Goal: Find contact information: Find contact information

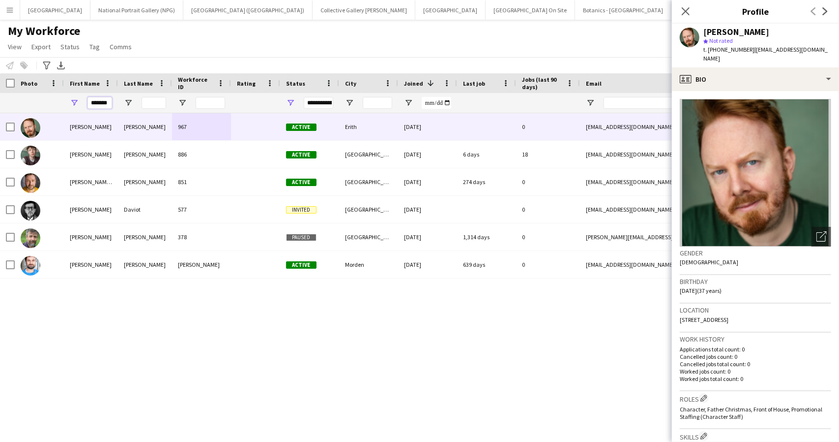
click at [97, 101] on input "*******" at bounding box center [100, 103] width 25 height 12
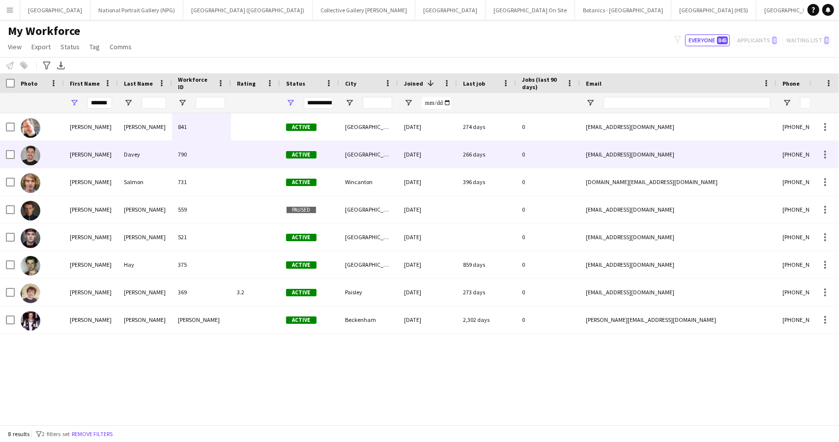
click at [119, 152] on div "Davey" at bounding box center [145, 154] width 54 height 27
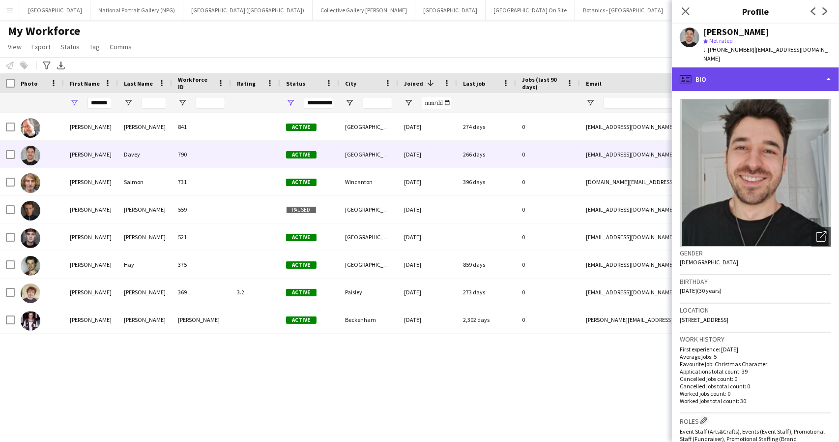
click at [779, 71] on div "profile Bio" at bounding box center [755, 79] width 167 height 24
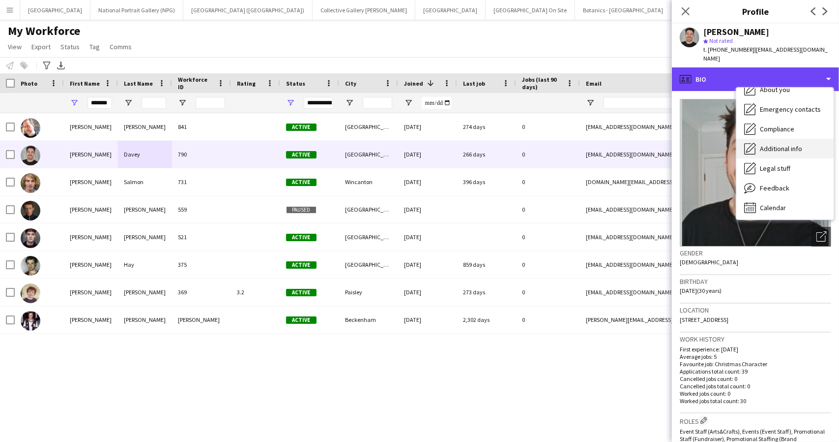
scroll to position [73, 0]
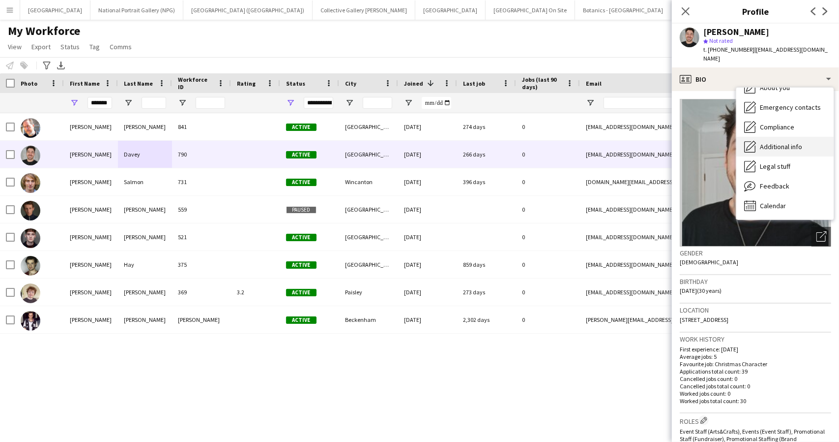
click at [779, 142] on span "Additional info" at bounding box center [781, 146] width 42 height 9
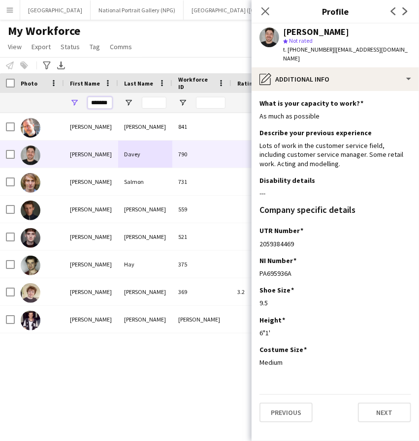
click at [101, 105] on input "*******" at bounding box center [100, 103] width 25 height 12
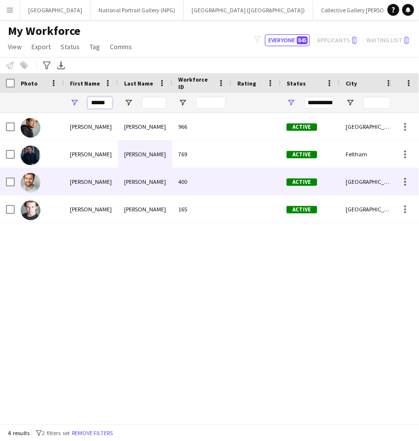
type input "******"
click at [115, 182] on div "[PERSON_NAME]" at bounding box center [91, 181] width 54 height 27
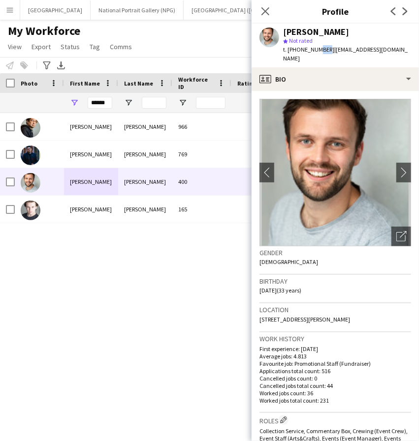
drag, startPoint x: 324, startPoint y: 49, endPoint x: 312, endPoint y: 51, distance: 11.9
click at [312, 51] on span "t. [PHONE_NUMBER]" at bounding box center [308, 49] width 51 height 7
click at [312, 52] on span "t. [PHONE_NUMBER]" at bounding box center [308, 49] width 51 height 7
drag, startPoint x: 297, startPoint y: 50, endPoint x: 325, endPoint y: 50, distance: 28.5
click at [325, 50] on span "t. [PHONE_NUMBER]" at bounding box center [308, 49] width 51 height 7
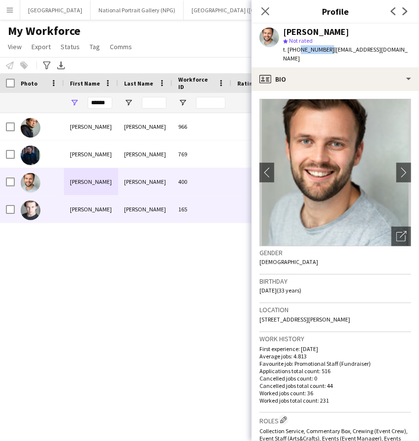
copy span "7837275845"
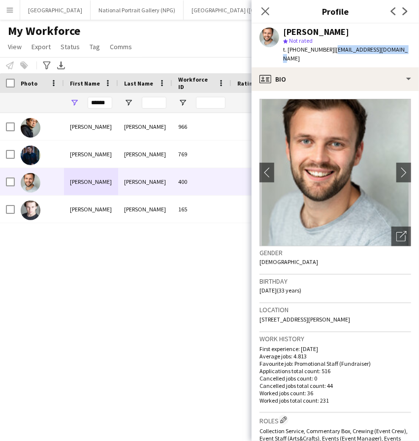
drag, startPoint x: 330, startPoint y: 51, endPoint x: 399, endPoint y: 52, distance: 68.9
click at [399, 52] on div "[PERSON_NAME] star Not rated t. [PHONE_NUMBER] | [EMAIL_ADDRESS][DOMAIN_NAME]" at bounding box center [334, 46] width 167 height 44
copy span "[EMAIL_ADDRESS][DOMAIN_NAME]"
drag, startPoint x: 370, startPoint y: 310, endPoint x: 260, endPoint y: 316, distance: 110.3
click at [260, 316] on div "Location [STREET_ADDRESS][PERSON_NAME]" at bounding box center [334, 317] width 151 height 29
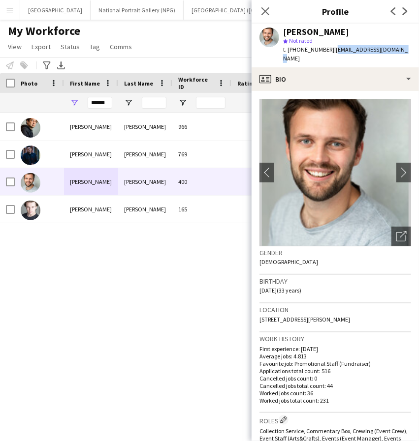
copy span "[STREET_ADDRESS][PERSON_NAME]"
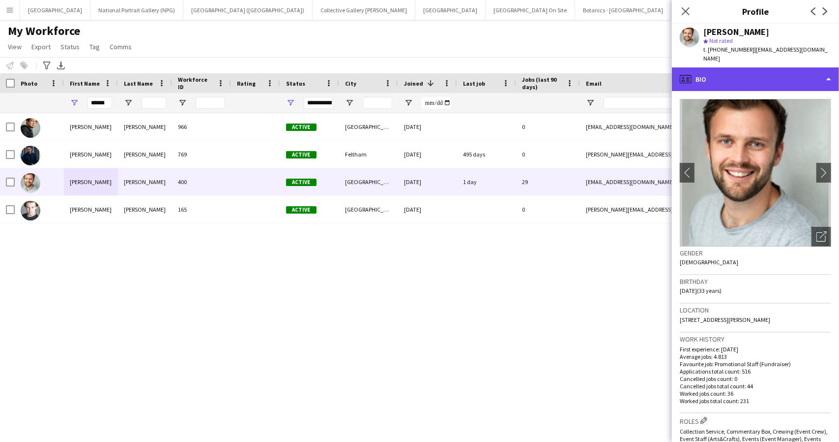
click at [756, 70] on div "profile Bio" at bounding box center [755, 79] width 167 height 24
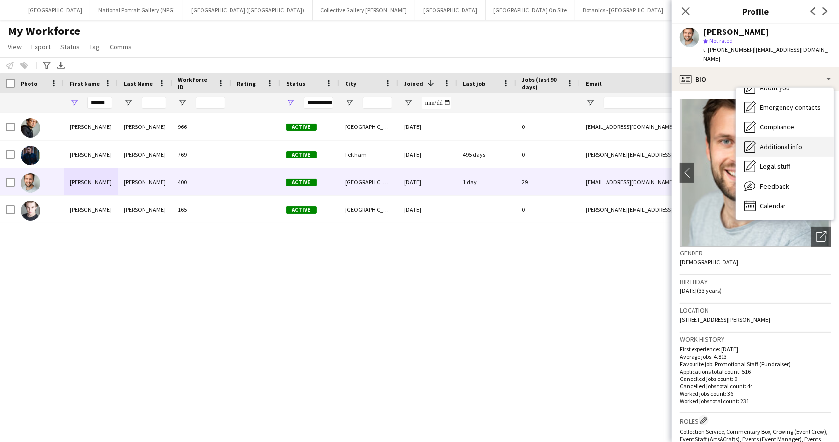
click at [776, 142] on span "Additional info" at bounding box center [781, 146] width 42 height 9
